Goal: Task Accomplishment & Management: Manage account settings

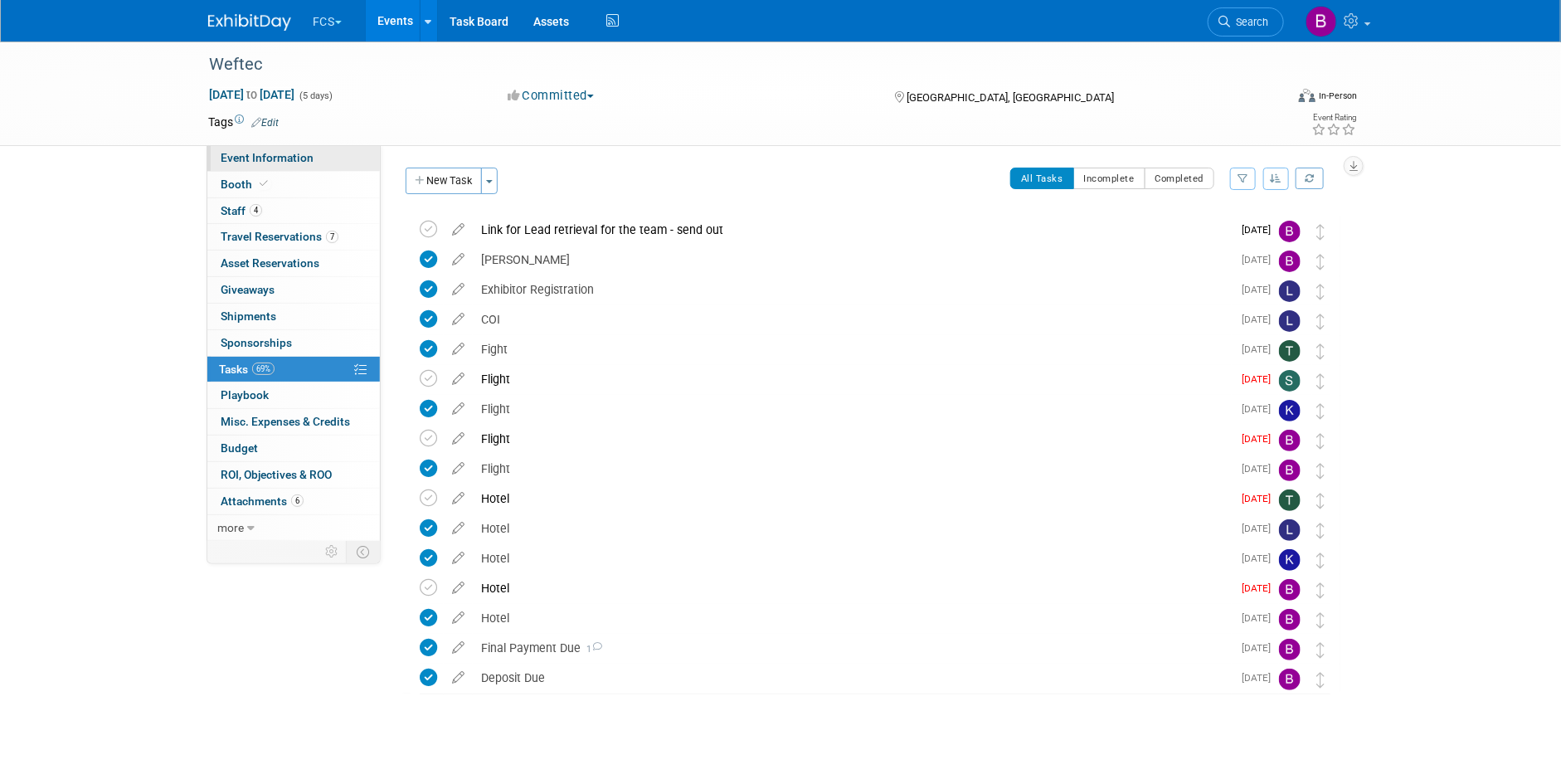
click at [290, 156] on span "Event Information" at bounding box center [267, 157] width 93 height 13
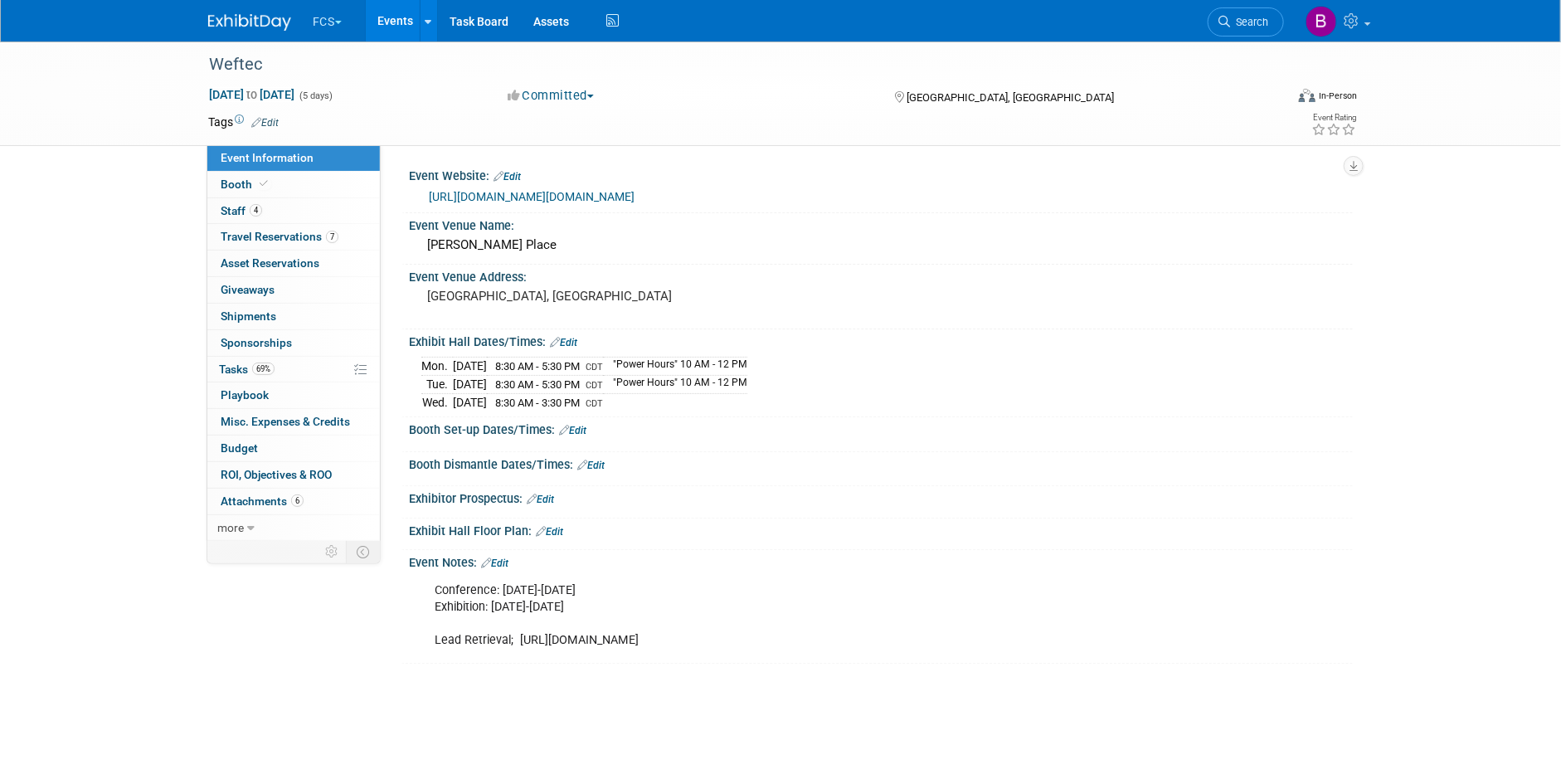
click at [505, 560] on link "Edit" at bounding box center [495, 562] width 28 height 12
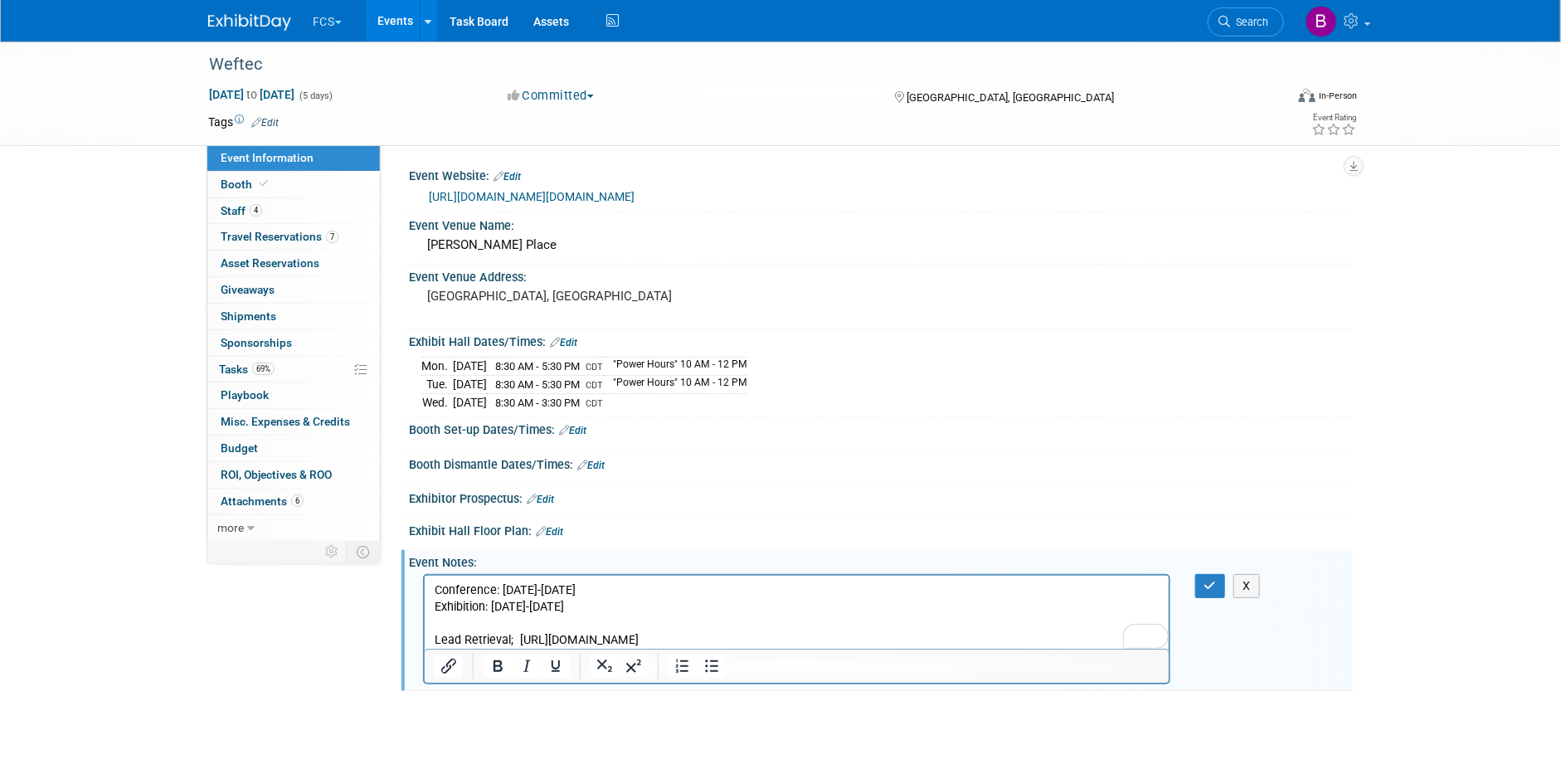
click at [507, 637] on p "Conference: September 27-October 1 Exhibition: September 29-October 1 Lead Retr…" at bounding box center [796, 614] width 725 height 66
click at [842, 637] on p "Conference: September 27-October 1 Exhibition: September 29-October 1 Lead Retr…" at bounding box center [796, 614] width 725 height 66
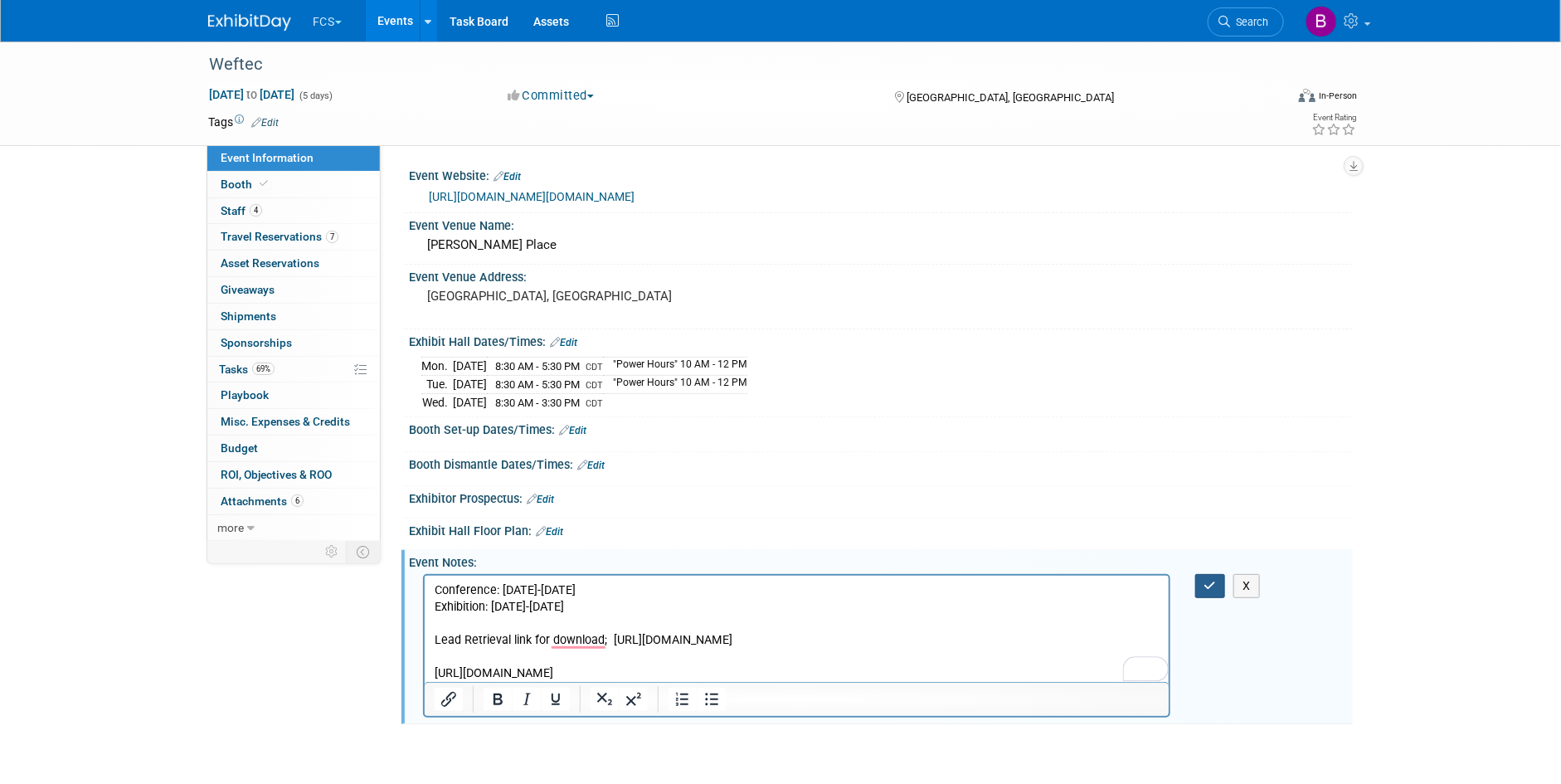
click at [1201, 582] on button "button" at bounding box center [1210, 585] width 30 height 24
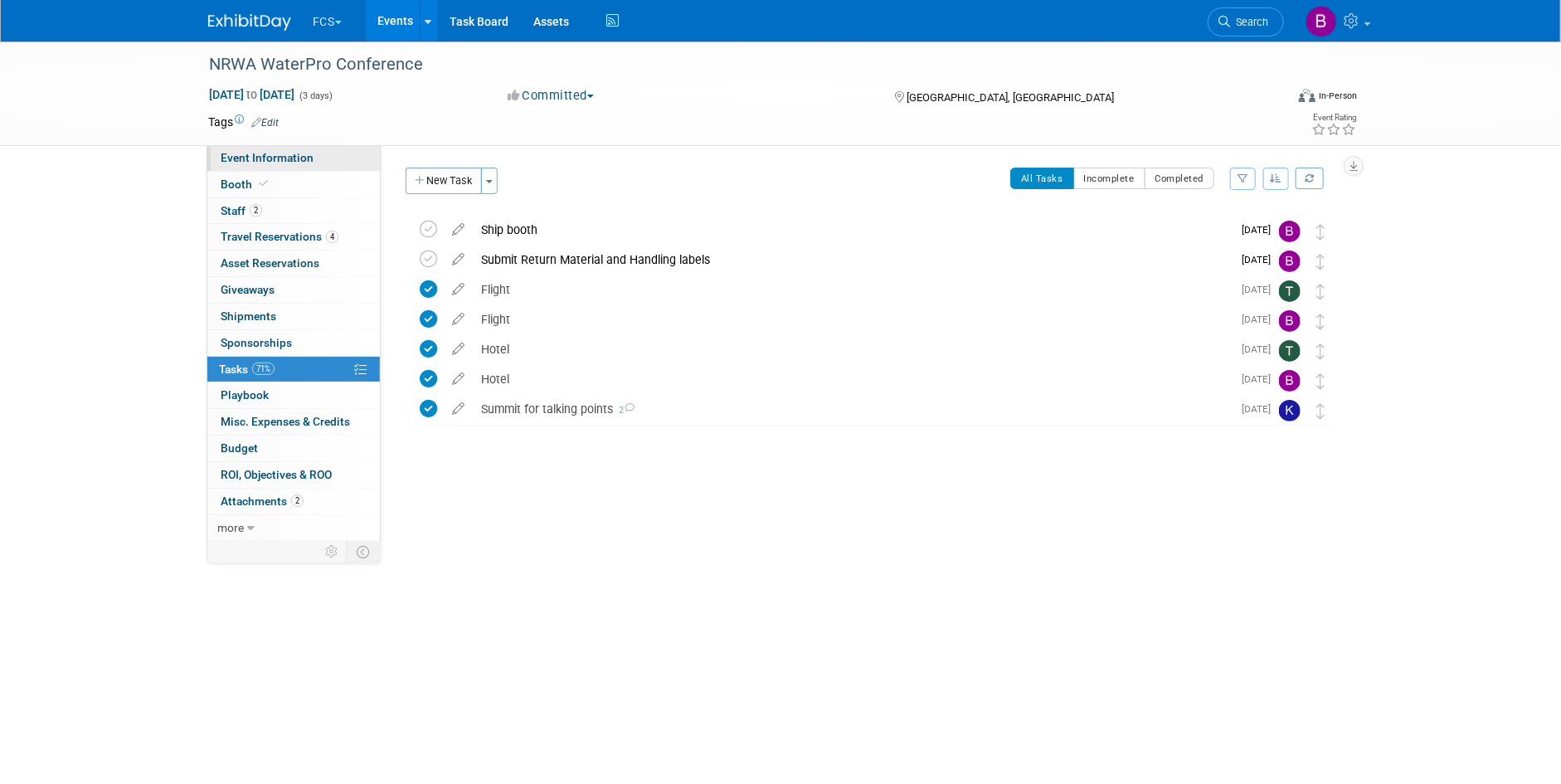
click at [300, 160] on span "Event Information" at bounding box center [267, 157] width 93 height 13
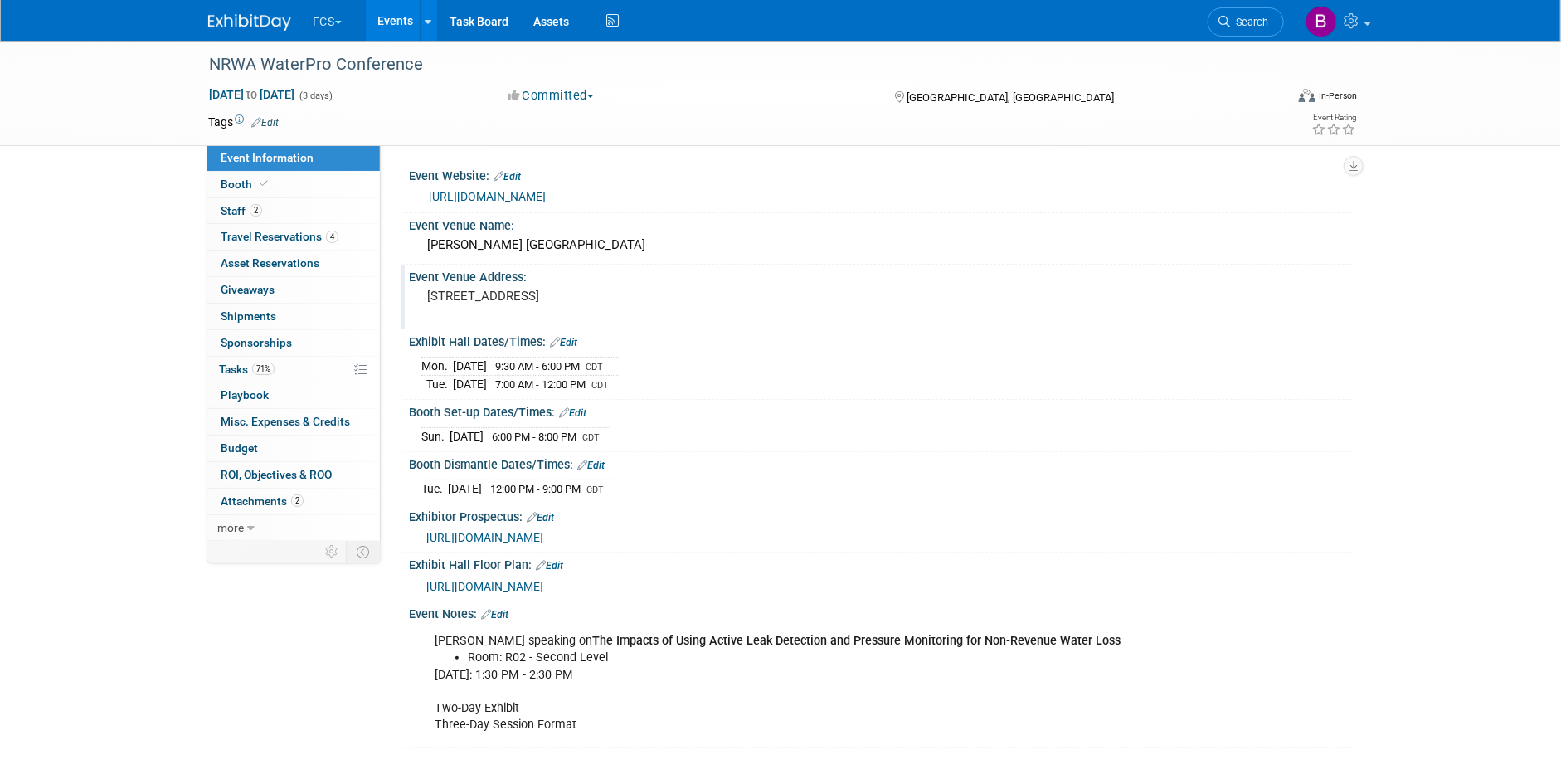
click at [1182, 292] on div "Event Venue Address: [STREET_ADDRESS]" at bounding box center [877, 296] width 951 height 63
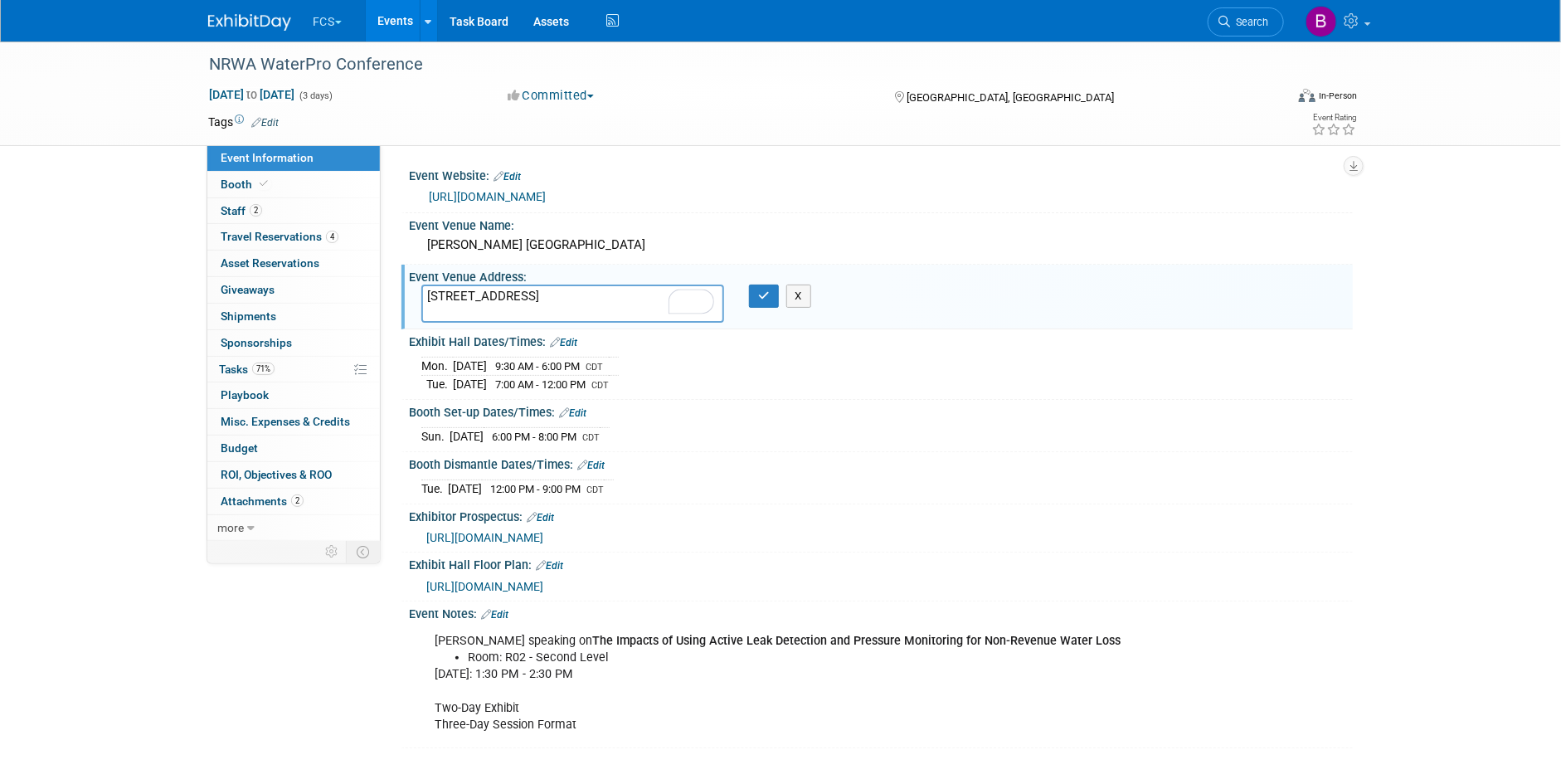
click at [1126, 411] on div "Booth Set-up Dates/Times: Edit" at bounding box center [881, 410] width 944 height 21
click at [849, 164] on div "Event Website: Edit" at bounding box center [881, 174] width 944 height 21
click at [993, 462] on div "Booth Dismantle Dates/Times: Edit" at bounding box center [881, 462] width 944 height 21
drag, startPoint x: 536, startPoint y: 639, endPoint x: 707, endPoint y: 672, distance: 174.2
click at [707, 672] on div "[PERSON_NAME] speaking on The Impacts of Using Active Leak Detection and Pressu…" at bounding box center [796, 682] width 747 height 116
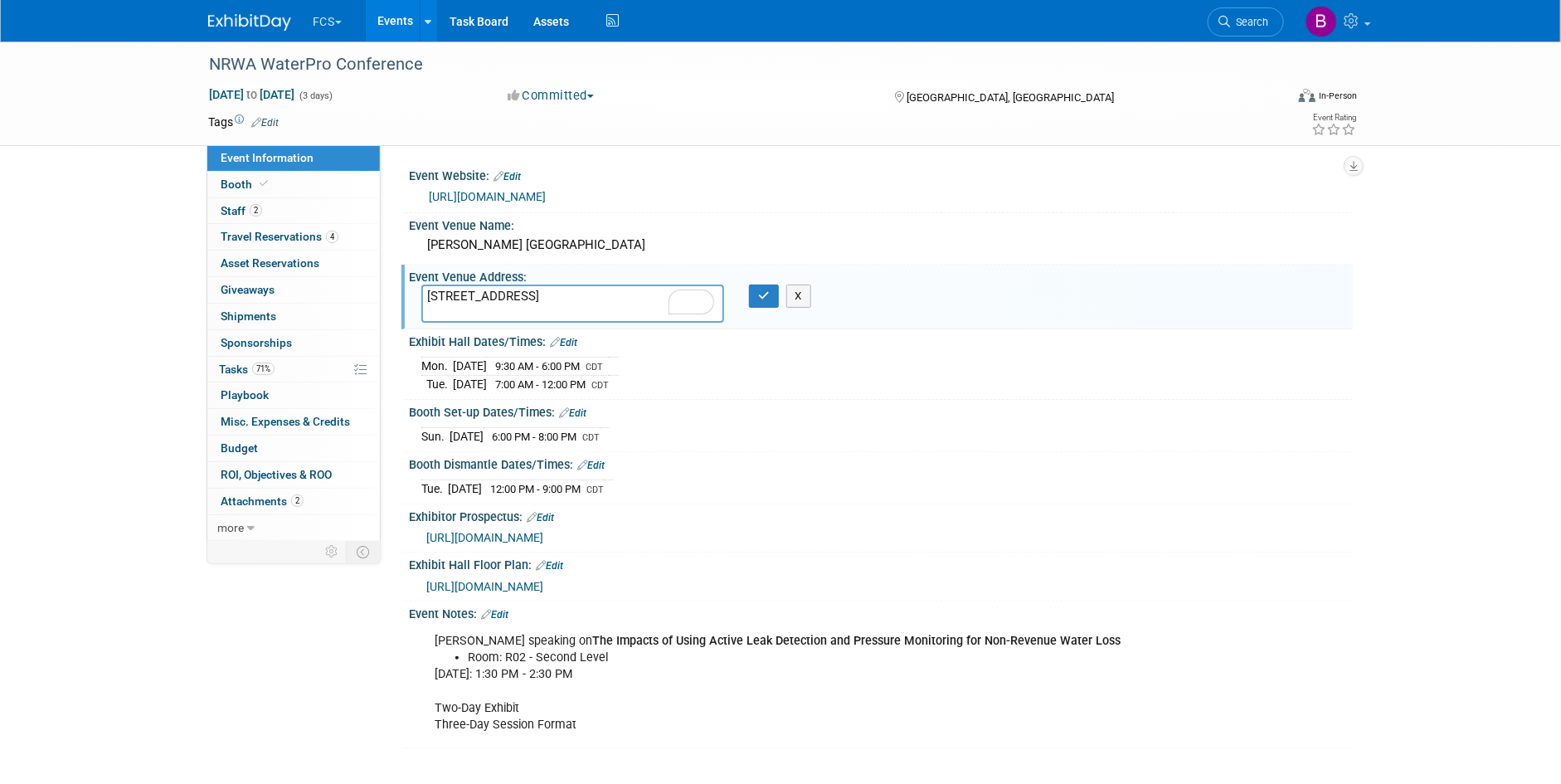
copy div "The Impacts of Using Active Leak Detection and Pressure Monitoring for Non-Reve…"
click at [250, 498] on span "Attachments 2" at bounding box center [262, 501] width 83 height 13
